Goal: Task Accomplishment & Management: Complete application form

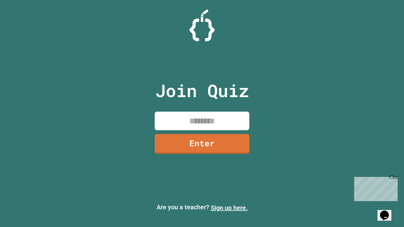
click at [229, 208] on link "Sign up here." at bounding box center [229, 208] width 37 height 8
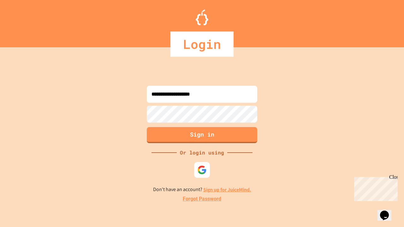
type input "**********"
